Goal: Download file/media

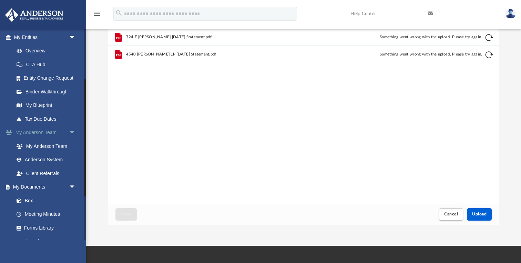
scroll to position [102, 0]
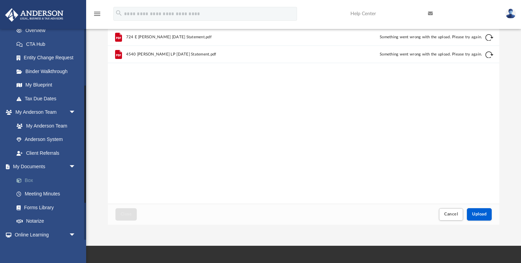
click at [38, 176] on link "Box" at bounding box center [48, 180] width 77 height 14
click at [26, 177] on link "Box" at bounding box center [48, 180] width 77 height 14
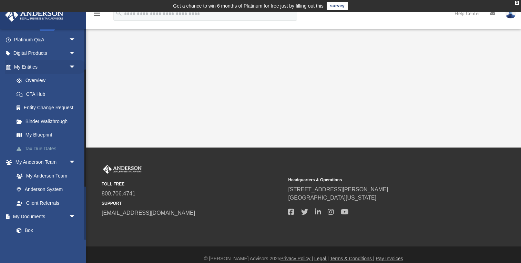
scroll to position [88, 0]
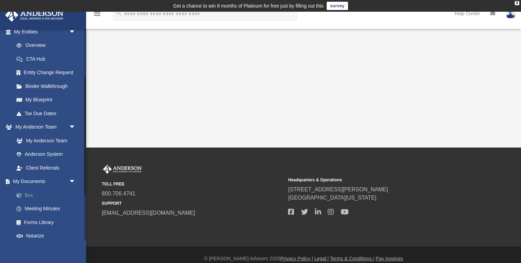
click at [33, 194] on link "Box" at bounding box center [48, 195] width 77 height 14
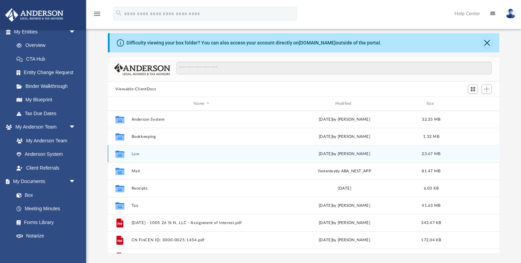
click at [134, 153] on button "Law" at bounding box center [202, 154] width 140 height 4
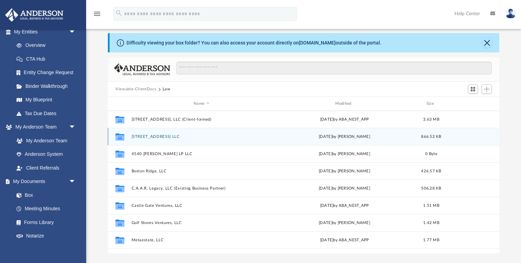
click at [152, 137] on button "[STREET_ADDRESS] LLC" at bounding box center [202, 136] width 140 height 4
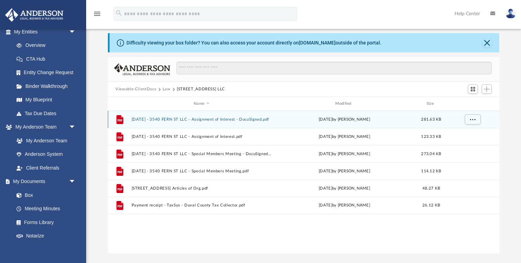
click at [216, 120] on button "[DATE] - 3540 FERN ST LLC - Assignment of Interest - DocuSigned.pdf" at bounding box center [202, 119] width 140 height 4
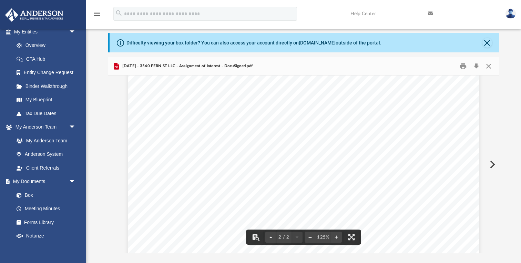
scroll to position [407, 0]
click at [489, 68] on button "Close" at bounding box center [489, 66] width 12 height 11
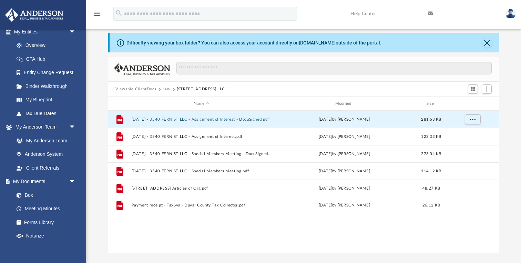
click at [165, 91] on button "Law" at bounding box center [167, 89] width 8 height 6
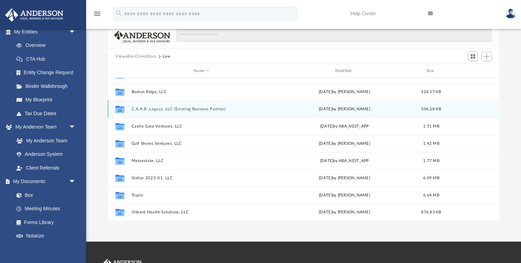
scroll to position [60, 0]
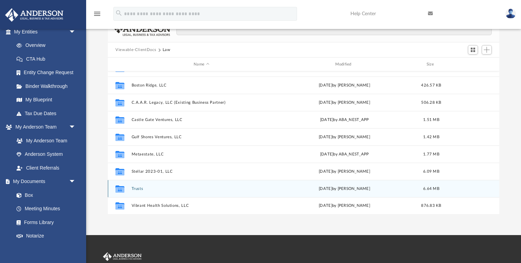
click at [137, 189] on button "Trusts" at bounding box center [202, 189] width 140 height 4
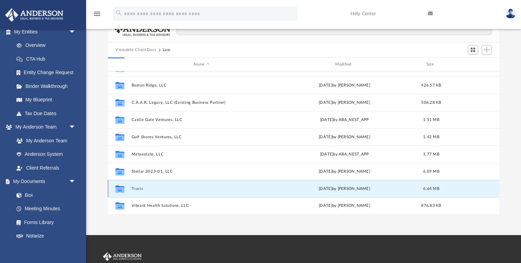
scroll to position [0, 0]
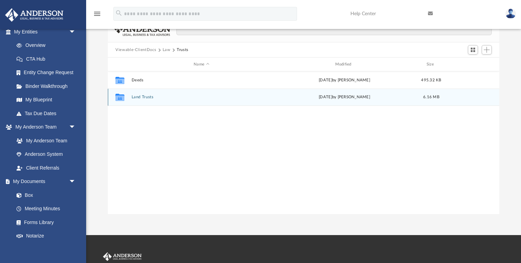
click at [139, 95] on button "Land Trusts" at bounding box center [202, 97] width 140 height 4
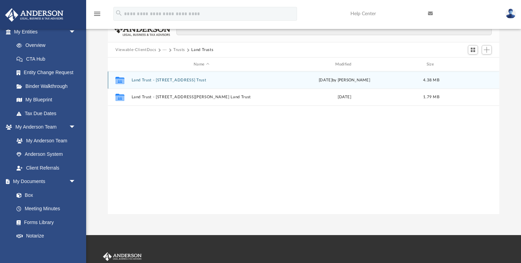
click at [143, 81] on button "Land Trust - [STREET_ADDRESS] Trust" at bounding box center [202, 80] width 140 height 4
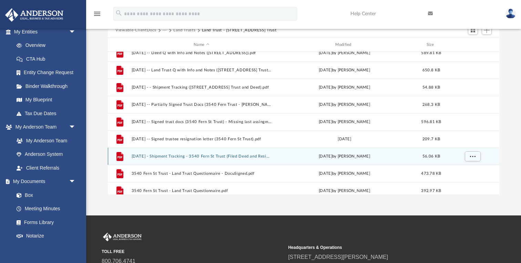
scroll to position [8, 0]
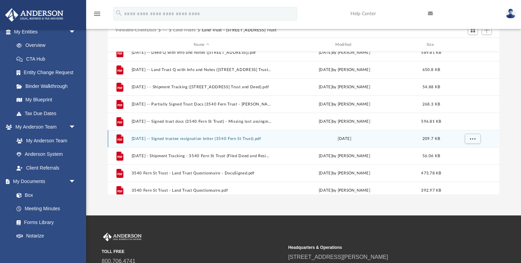
click at [182, 138] on button "[DATE] -- Signed trustee resignation letter (3540 Fern St Trust).pdf" at bounding box center [202, 139] width 140 height 4
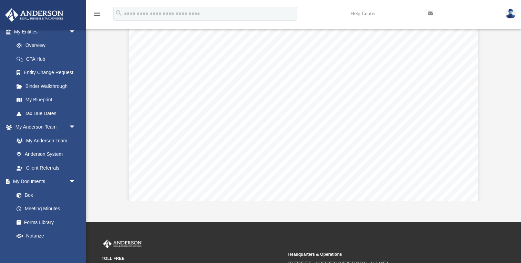
scroll to position [23, 0]
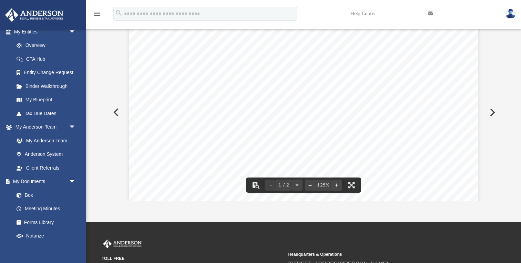
click at [430, 14] on icon at bounding box center [430, 13] width 5 height 5
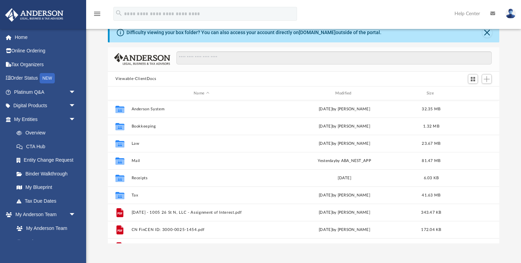
scroll to position [157, 392]
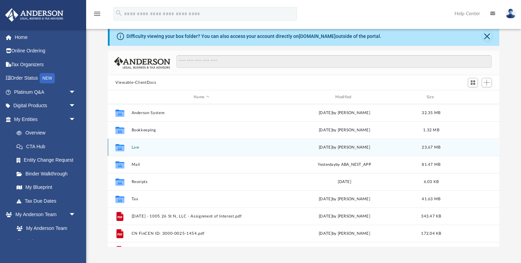
click at [135, 149] on button "Law" at bounding box center [202, 147] width 140 height 4
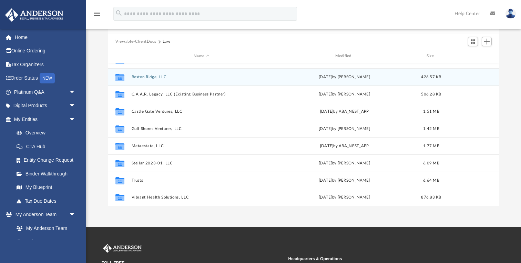
scroll to position [95, 0]
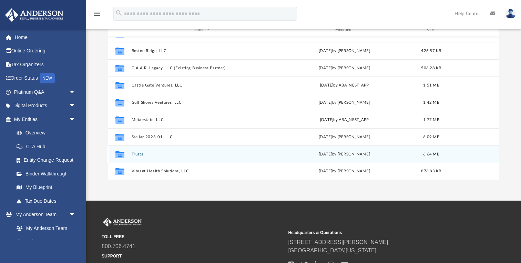
click at [138, 155] on button "Trusts" at bounding box center [202, 154] width 140 height 4
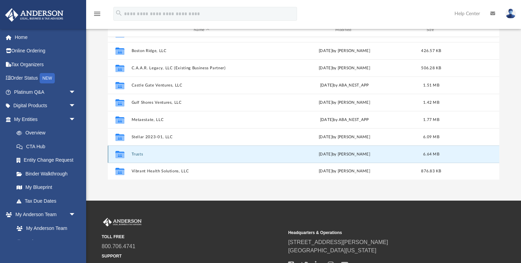
scroll to position [0, 0]
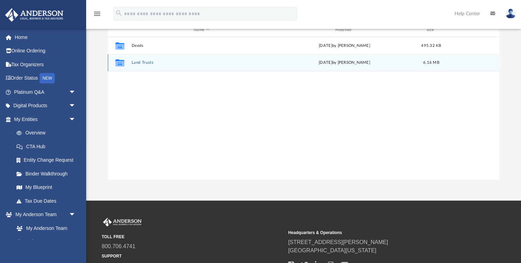
click at [149, 60] on button "Land Trusts" at bounding box center [202, 62] width 140 height 4
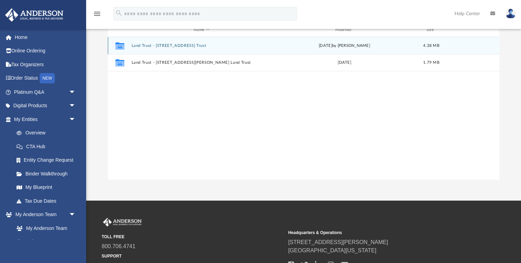
click at [179, 44] on button "Land Trust - [STREET_ADDRESS] Trust" at bounding box center [202, 45] width 140 height 4
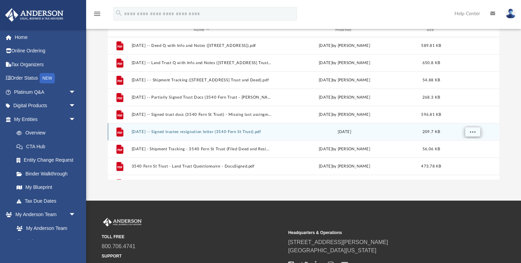
click at [470, 132] on span "More options" at bounding box center [473, 132] width 6 height 4
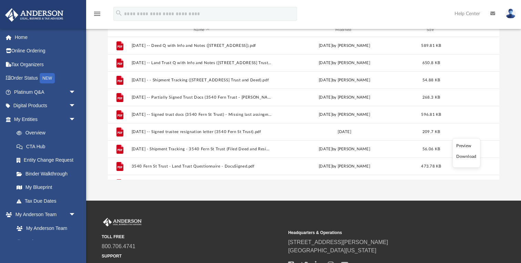
click at [463, 156] on li "Download" at bounding box center [466, 156] width 20 height 7
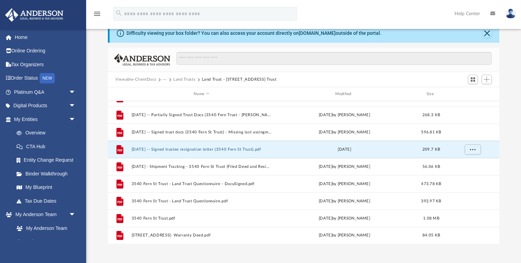
scroll to position [47, 0]
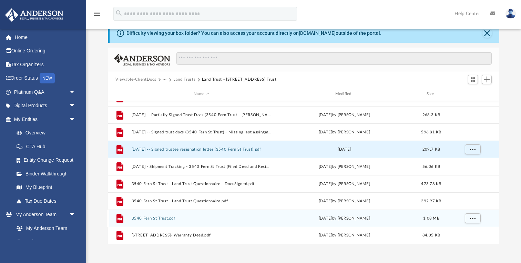
click at [167, 217] on button "3540 Fern St Trust.pdf" at bounding box center [202, 218] width 140 height 4
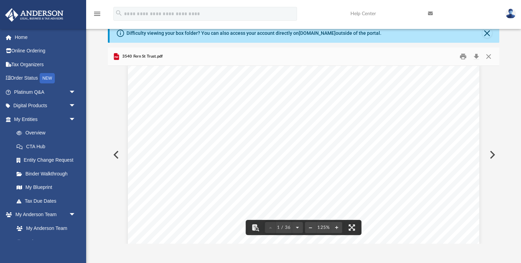
scroll to position [12, 0]
click at [114, 152] on button "Preview" at bounding box center [115, 154] width 15 height 19
click at [496, 158] on button "Preview" at bounding box center [491, 154] width 15 height 19
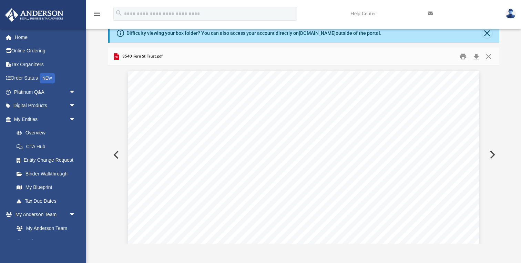
click at [496, 158] on button "Preview" at bounding box center [491, 154] width 15 height 19
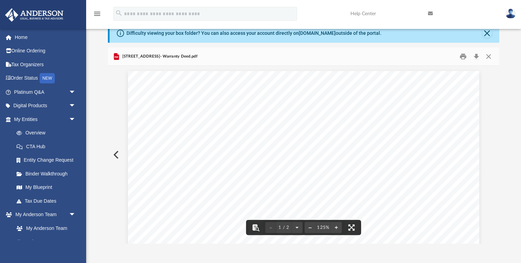
click at [118, 156] on button "Preview" at bounding box center [115, 154] width 15 height 19
click at [492, 155] on button "Preview" at bounding box center [491, 154] width 15 height 19
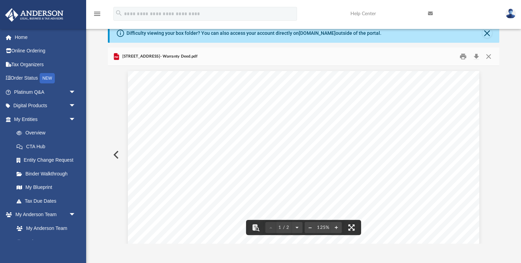
click at [114, 158] on button "Preview" at bounding box center [115, 154] width 15 height 19
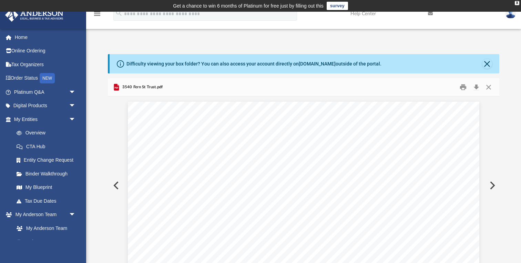
scroll to position [0, 0]
click at [488, 88] on button "Close" at bounding box center [489, 87] width 12 height 11
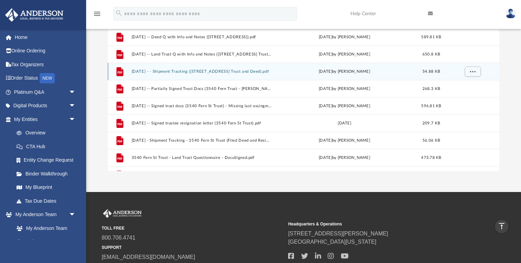
scroll to position [98, 0]
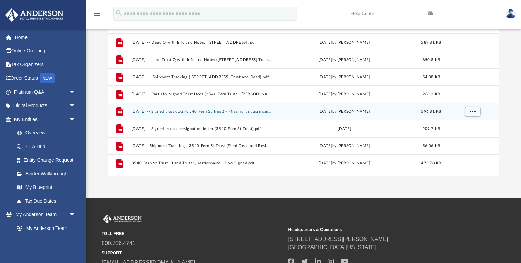
click at [178, 114] on div "File 2022.11.22 -- Signed trust docs (3540 Fern St Trust) - Missing last assing…" at bounding box center [304, 111] width 392 height 17
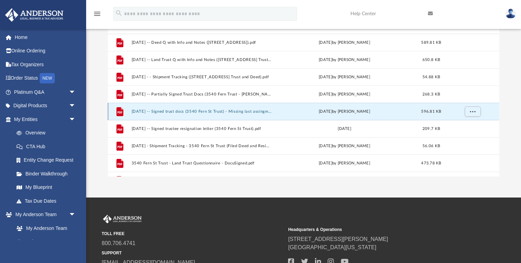
click at [178, 112] on button "[DATE] -- Signed trust docs (3540 Fern St Trust) - Missing last assingment page…" at bounding box center [202, 111] width 140 height 4
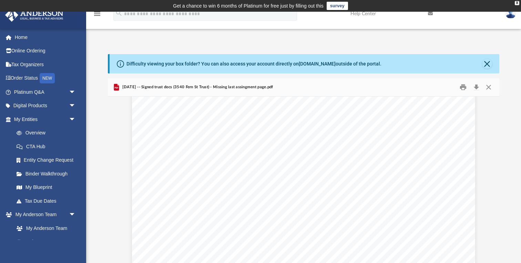
scroll to position [4074, 0]
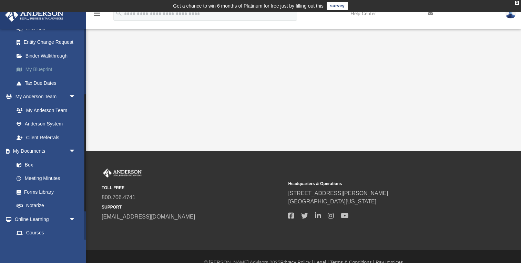
scroll to position [126, 0]
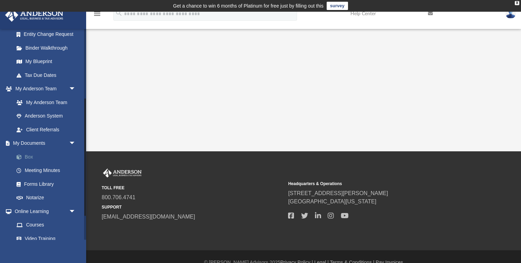
click at [28, 156] on link "Box" at bounding box center [48, 157] width 77 height 14
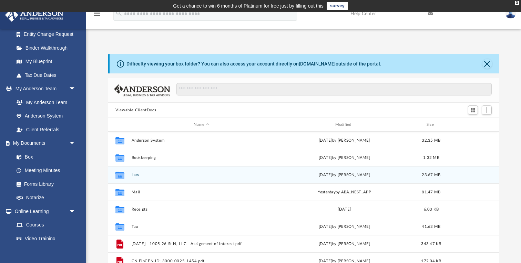
click at [137, 176] on button "Law" at bounding box center [202, 175] width 140 height 4
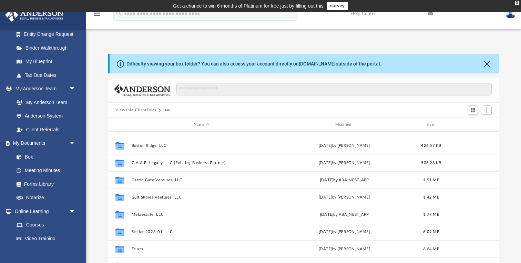
scroll to position [47, 0]
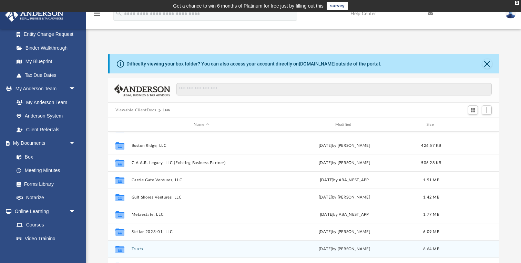
click at [135, 248] on button "Trusts" at bounding box center [202, 249] width 140 height 4
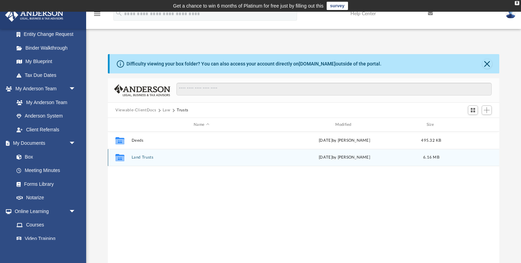
scroll to position [0, 0]
click at [136, 158] on button "Land Trusts" at bounding box center [202, 157] width 140 height 4
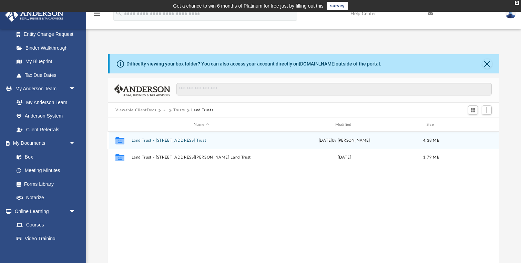
click at [169, 139] on button "Land Trust - [STREET_ADDRESS] Trust" at bounding box center [202, 140] width 140 height 4
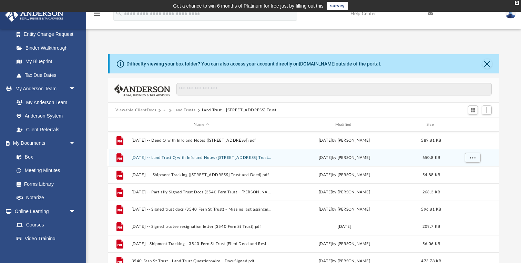
click at [242, 159] on button "[DATE] -- Land Trust Q with Info and Notes ([STREET_ADDRESS] Trust).pdf" at bounding box center [202, 157] width 140 height 4
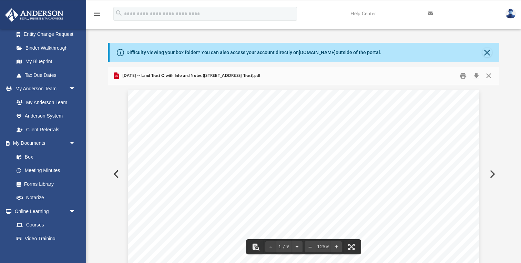
click at [495, 174] on button "Preview" at bounding box center [491, 173] width 15 height 19
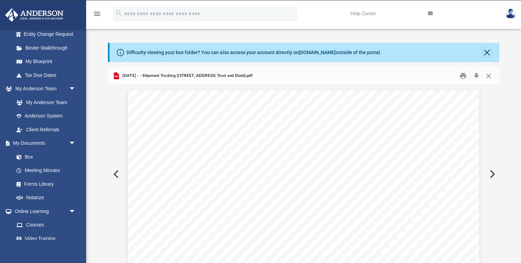
click at [495, 174] on button "Preview" at bounding box center [491, 173] width 15 height 19
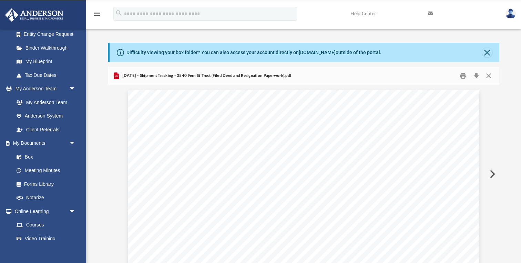
click at [495, 174] on button "Preview" at bounding box center [491, 173] width 15 height 19
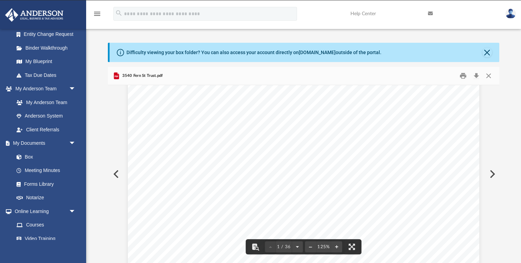
scroll to position [160, 0]
